Goal: Communication & Community: Share content

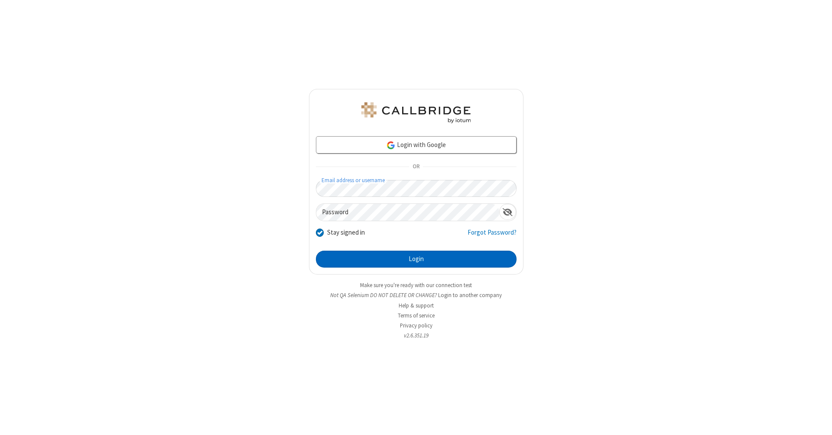
click at [416, 259] on button "Login" at bounding box center [416, 258] width 201 height 17
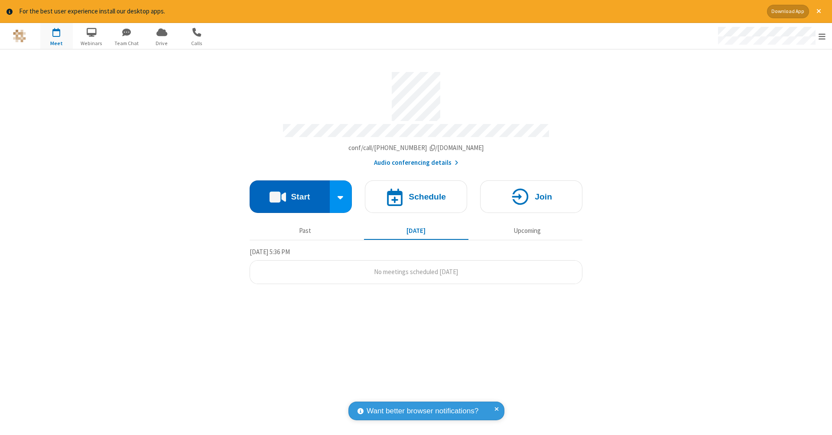
click at [289, 192] on button "Start" at bounding box center [290, 196] width 80 height 33
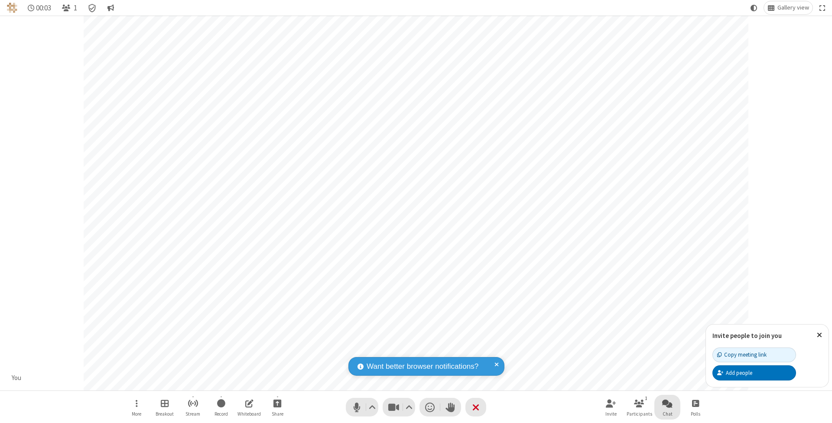
click at [667, 403] on span "Open chat" at bounding box center [667, 402] width 10 height 11
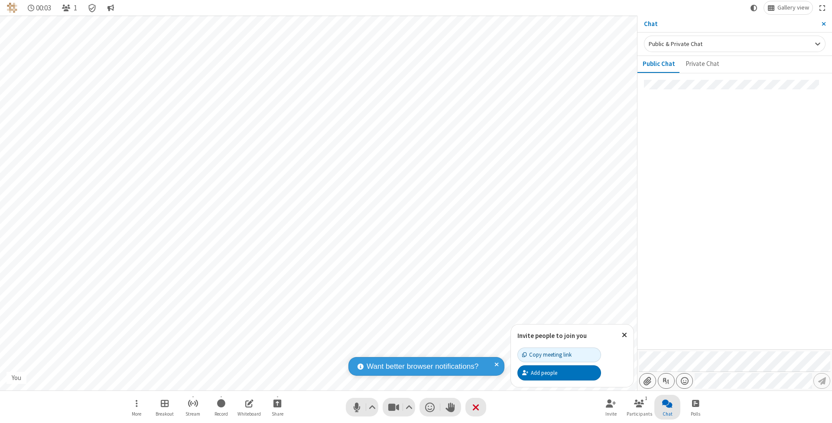
type input "C:\fakepath\doc_test.docx"
